Goal: Task Accomplishment & Management: Use online tool/utility

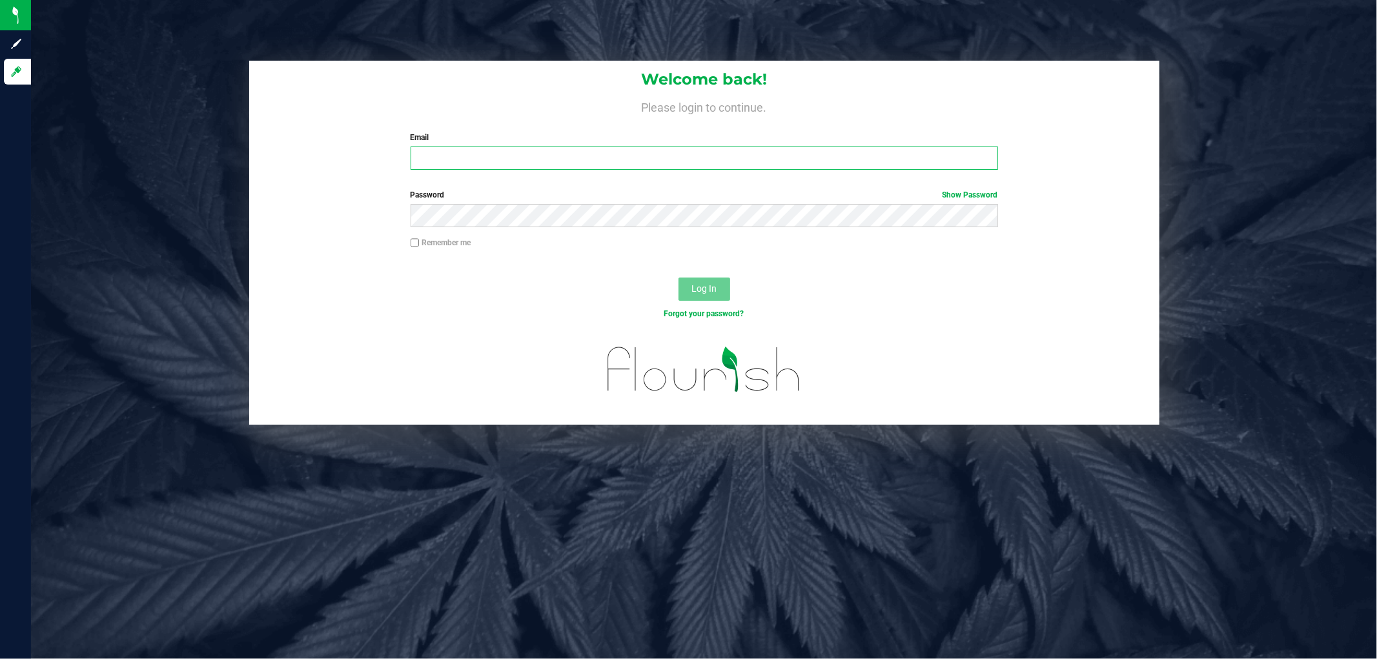
click at [475, 156] on input "Email" at bounding box center [704, 158] width 587 height 23
type input "sscaggs@liveparallel.com"
click at [679, 278] on button "Log In" at bounding box center [705, 289] width 52 height 23
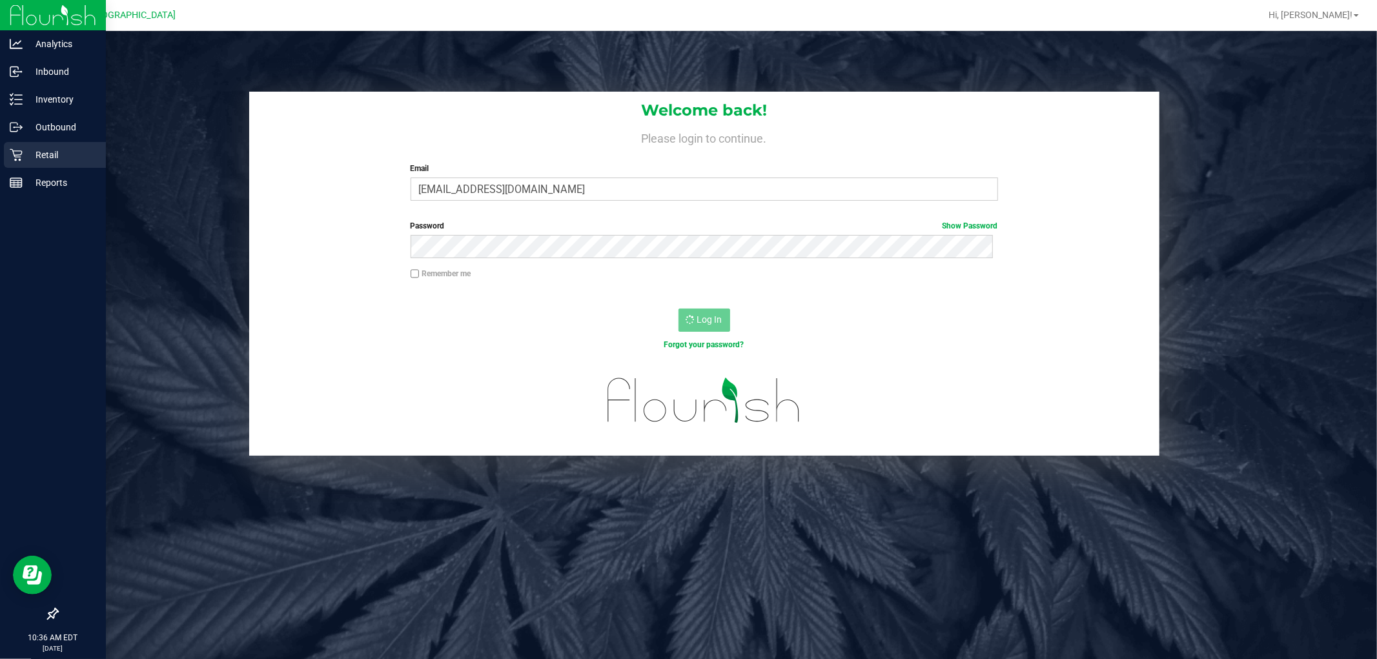
drag, startPoint x: 59, startPoint y: 148, endPoint x: 66, endPoint y: 146, distance: 7.6
click at [59, 148] on p "Retail" at bounding box center [61, 154] width 77 height 15
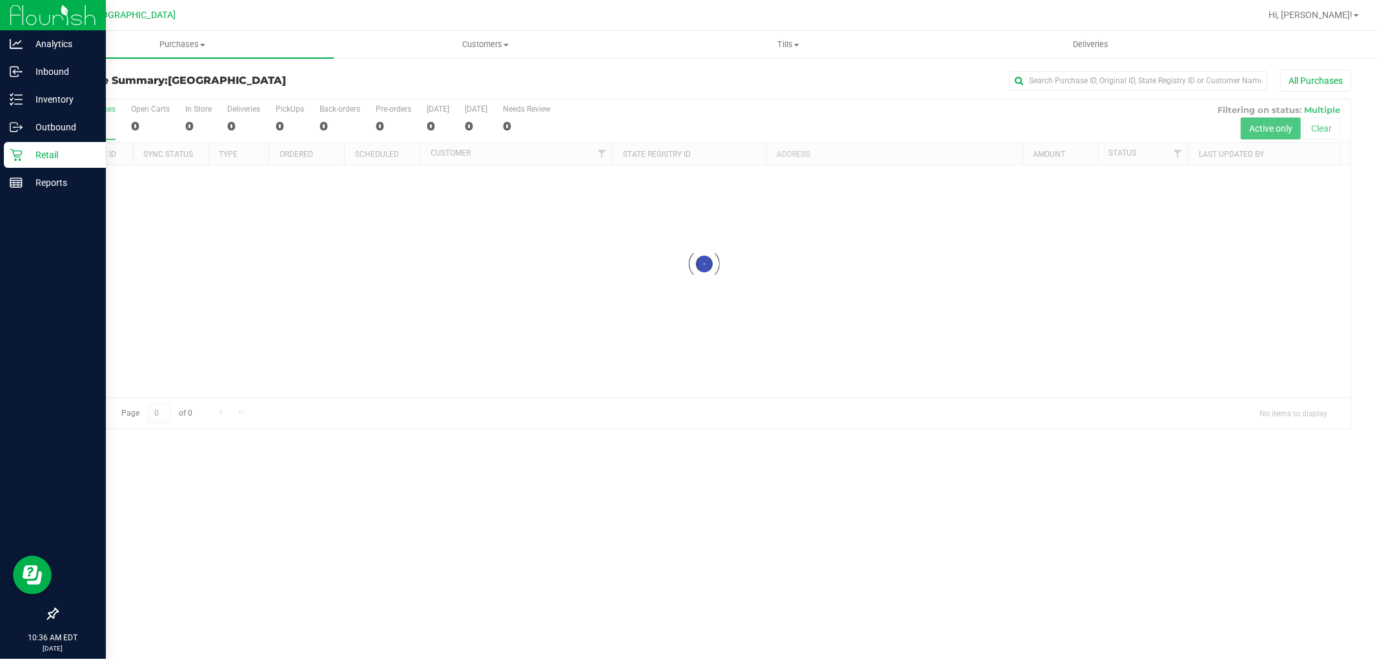
click at [29, 154] on p "Retail" at bounding box center [61, 154] width 77 height 15
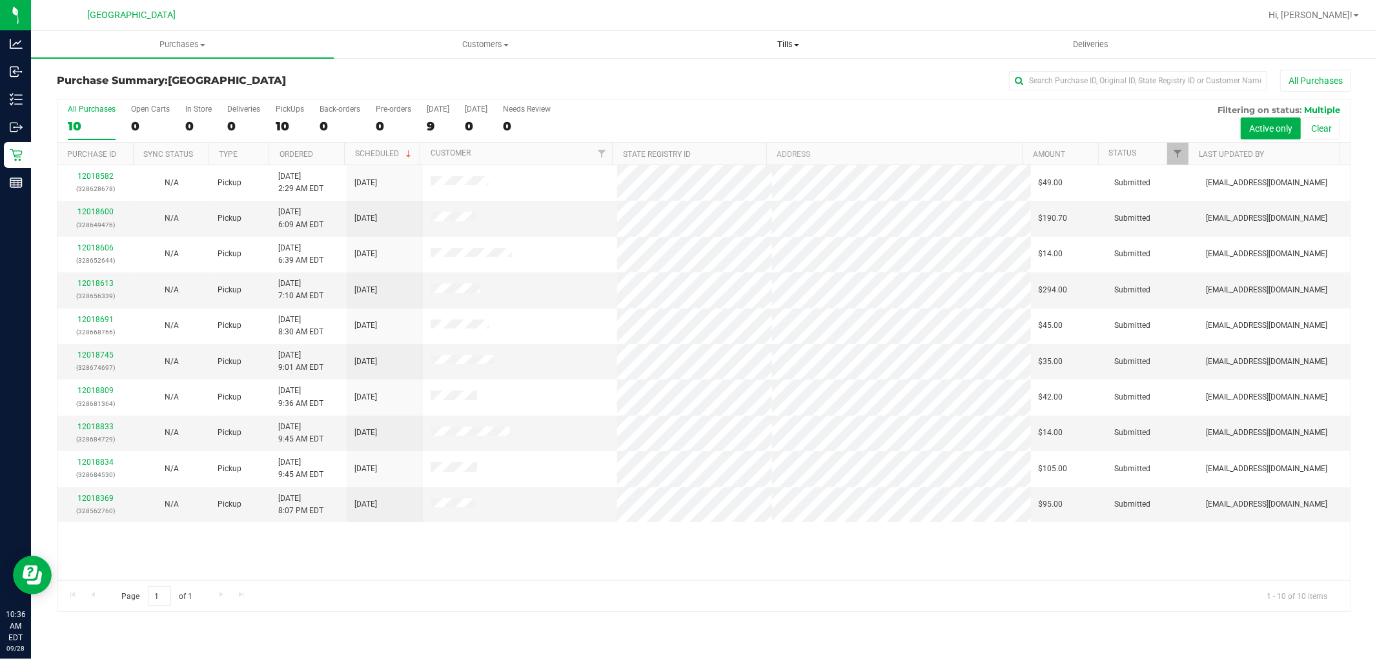
click at [788, 46] on span "Tills" at bounding box center [787, 45] width 301 height 12
click at [684, 74] on span "Manage tills" at bounding box center [680, 77] width 87 height 11
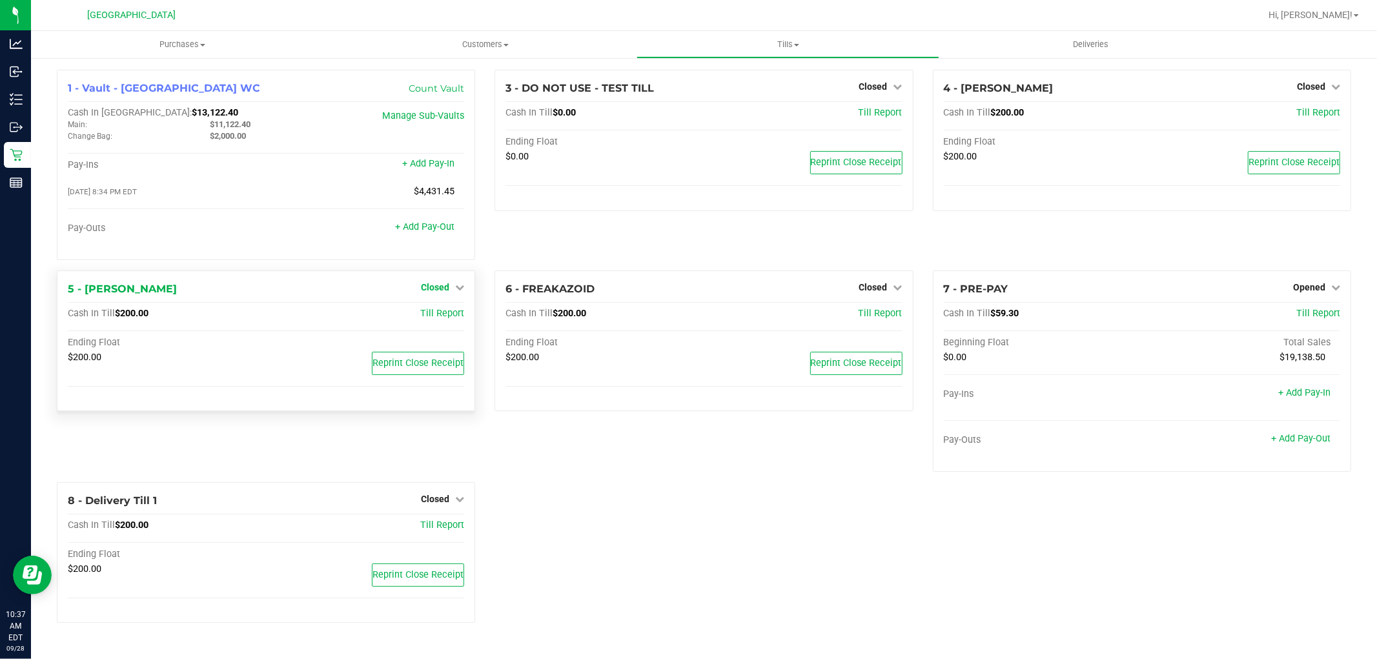
click at [453, 291] on link "Closed" at bounding box center [442, 287] width 43 height 10
click at [442, 317] on link "Open Till" at bounding box center [435, 314] width 34 height 10
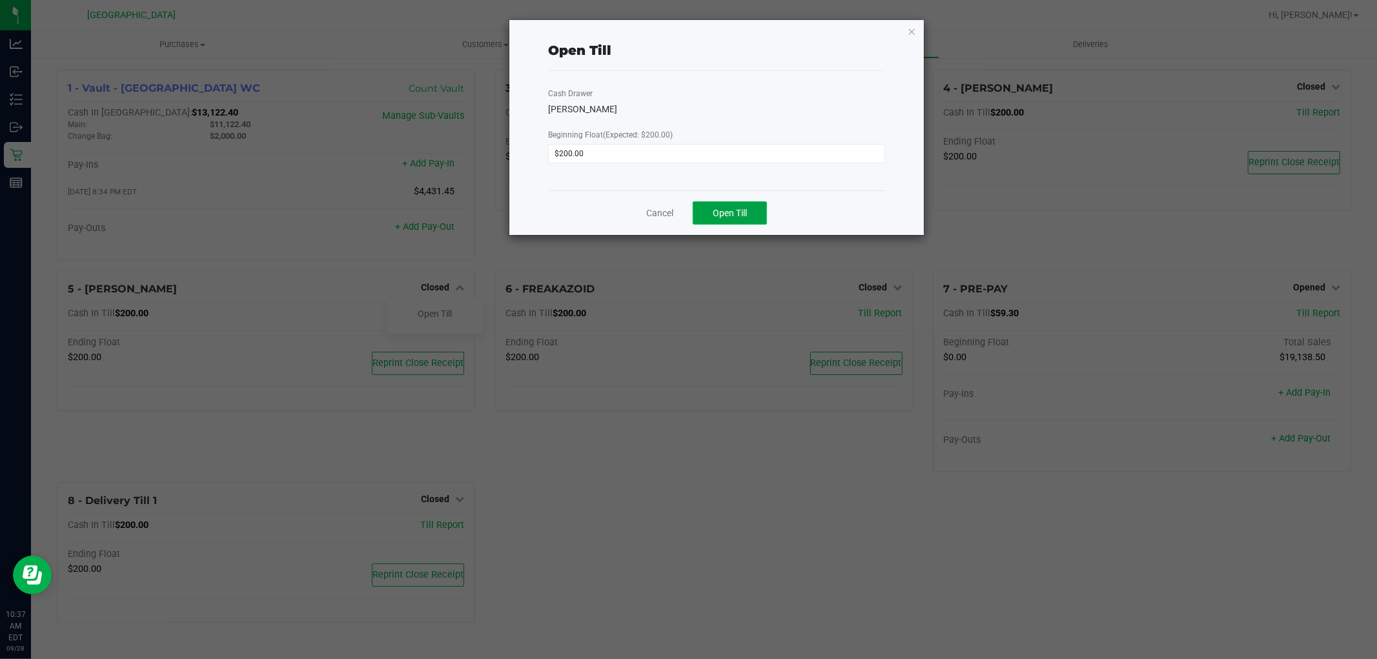
click at [742, 213] on span "Open Till" at bounding box center [730, 213] width 34 height 10
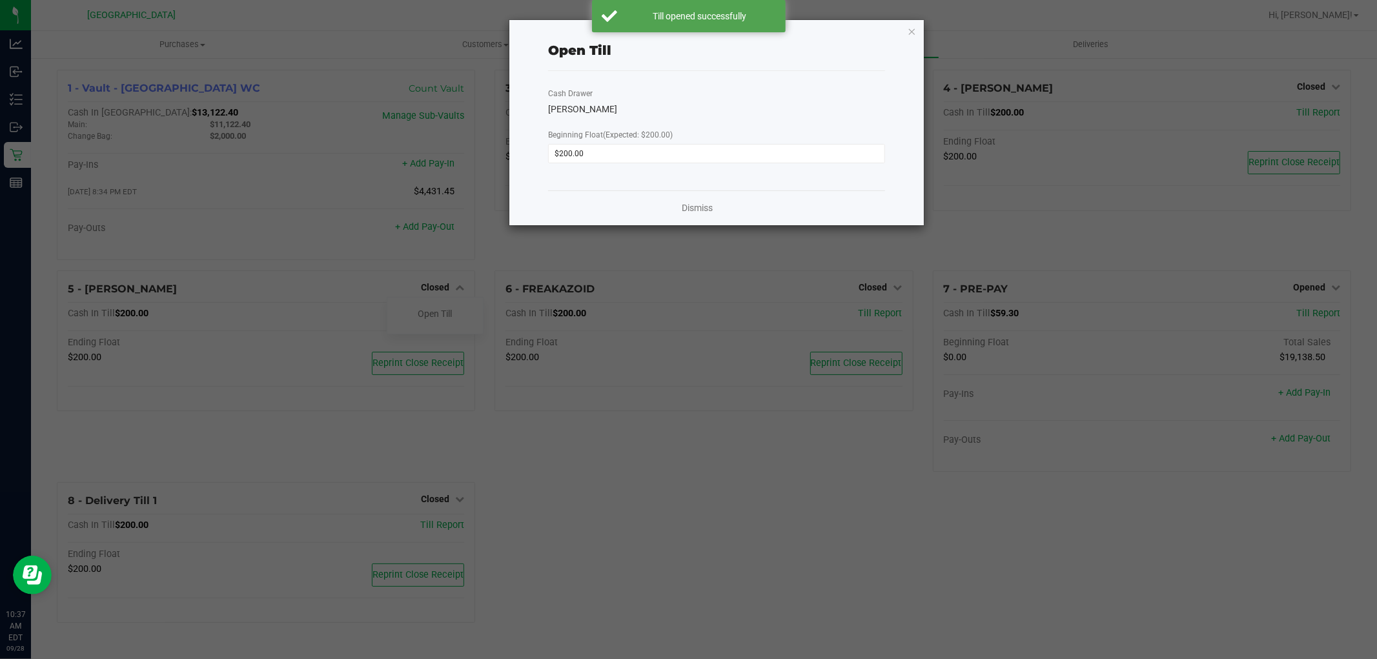
click at [893, 30] on div "Open Till Cash Drawer [PERSON_NAME] Beginning Float (Expected: $200.00) $200.00…" at bounding box center [716, 122] width 414 height 205
click at [915, 29] on icon "button" at bounding box center [912, 30] width 9 height 15
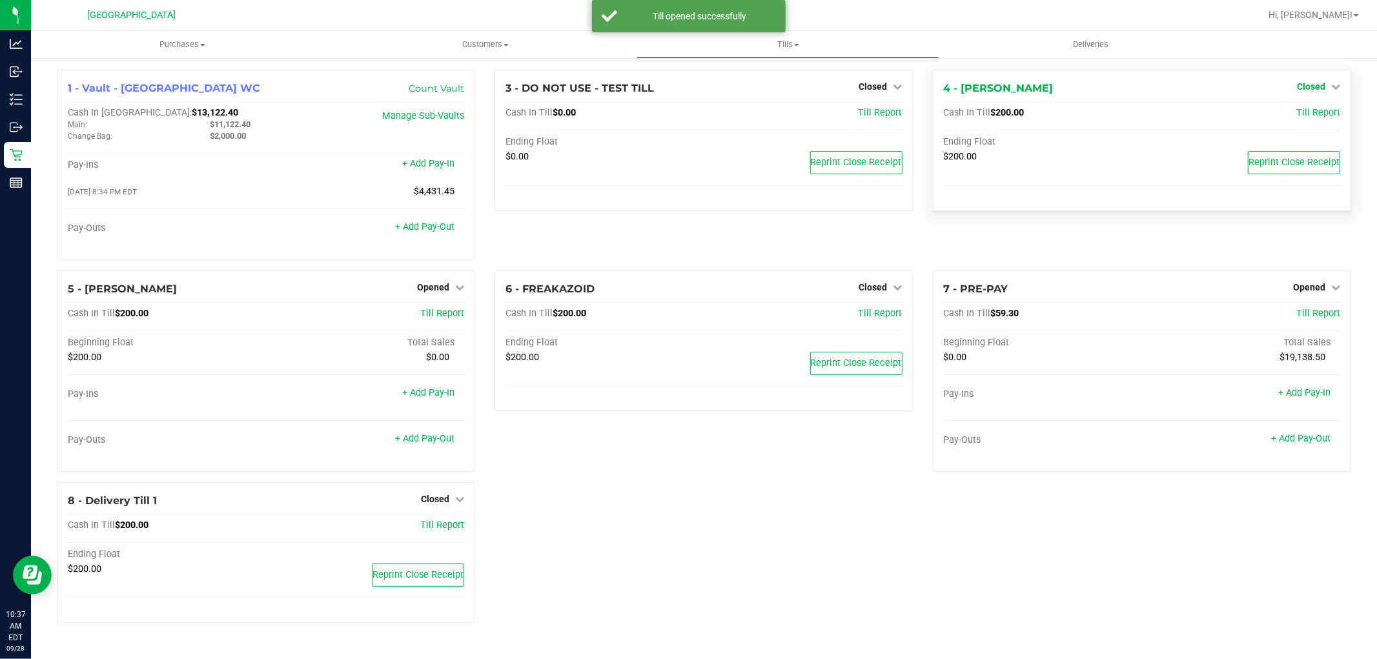
click at [1335, 83] on icon at bounding box center [1335, 86] width 9 height 9
click at [1322, 108] on link "Open Till" at bounding box center [1311, 113] width 34 height 10
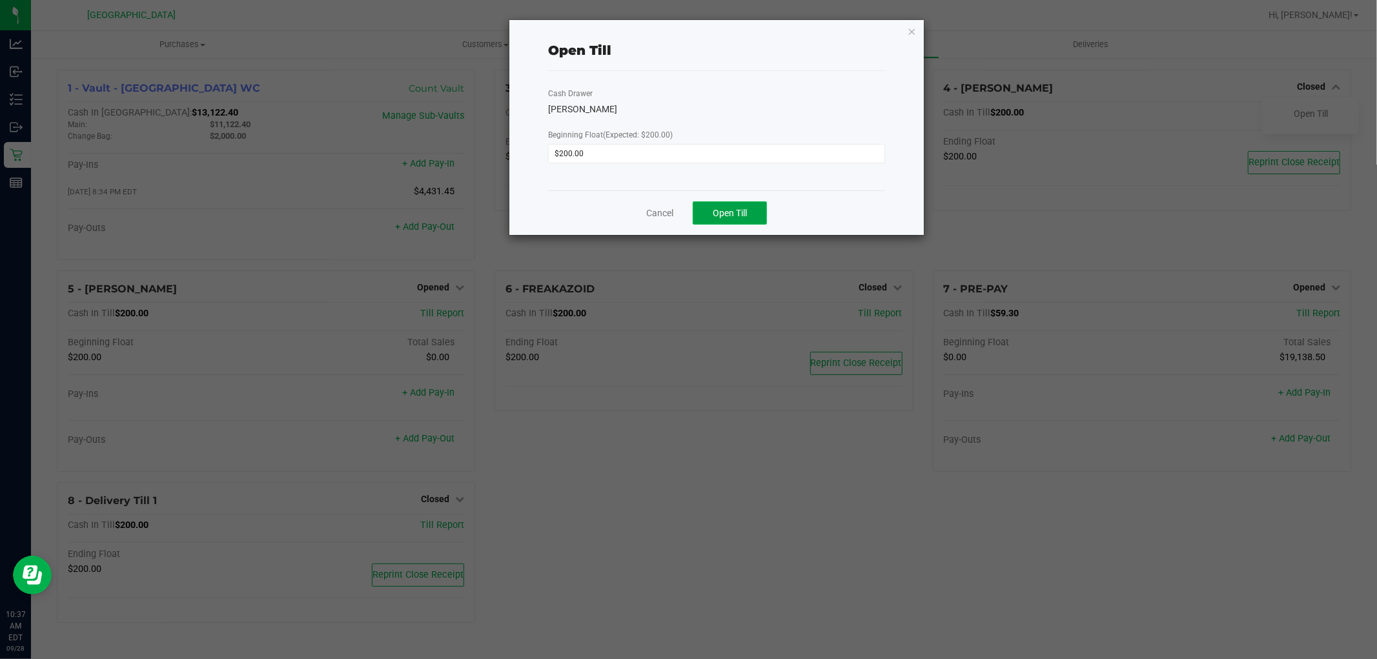
click at [736, 221] on button "Open Till" at bounding box center [730, 212] width 74 height 23
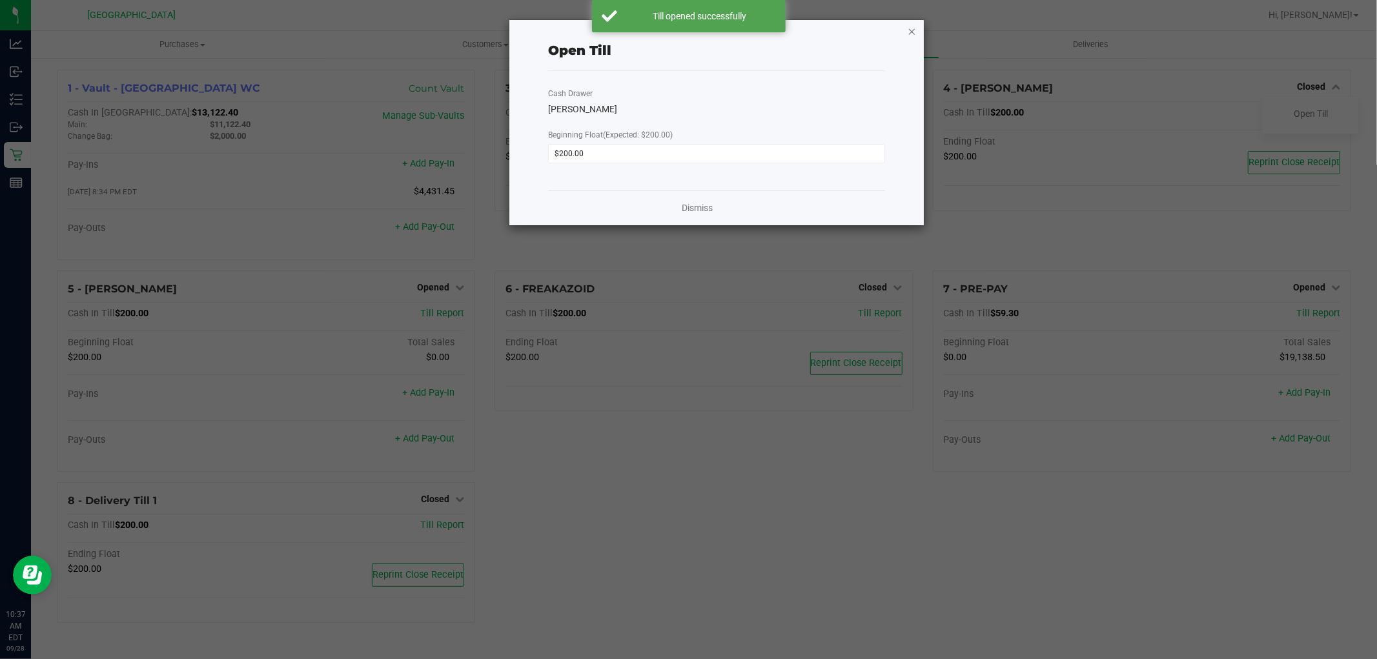
click at [910, 37] on icon "button" at bounding box center [912, 30] width 9 height 15
